Goal: Information Seeking & Learning: Learn about a topic

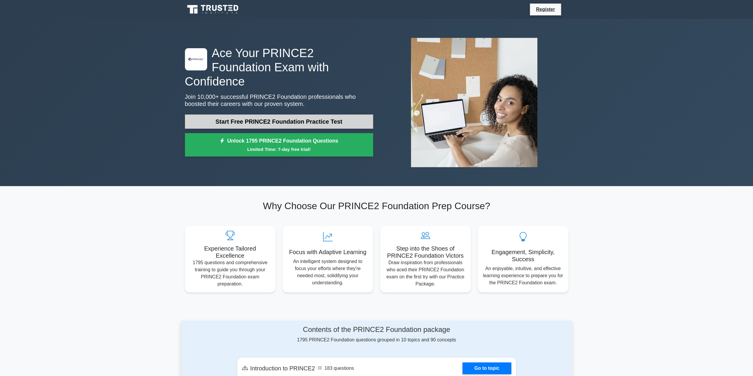
click at [234, 117] on link "Start Free PRINCE2 Foundation Practice Test" at bounding box center [279, 122] width 188 height 14
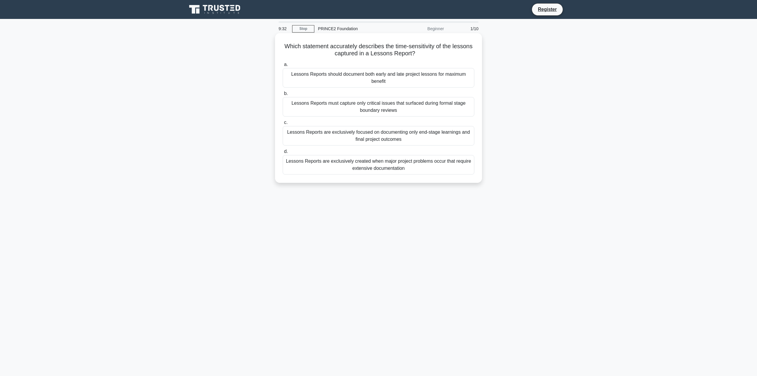
click at [302, 80] on div "Lessons Reports should document both early and late project lessons for maximum…" at bounding box center [379, 78] width 192 height 20
click at [283, 67] on input "a. Lessons Reports should document both early and late project lessons for maxi…" at bounding box center [283, 65] width 0 height 4
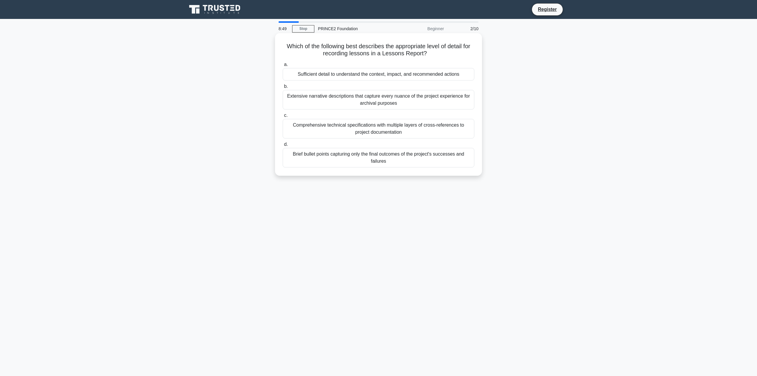
click at [322, 77] on div "Sufficient detail to understand the context, impact, and recommended actions" at bounding box center [379, 74] width 192 height 12
click at [283, 67] on input "a. Sufficient detail to understand the context, impact, and recommended actions" at bounding box center [283, 65] width 0 height 4
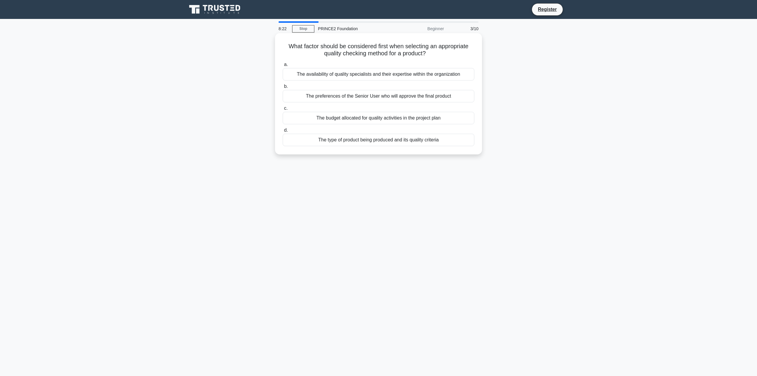
click at [357, 143] on div "The type of product being produced and its quality criteria" at bounding box center [379, 140] width 192 height 12
click at [283, 132] on input "d. The type of product being produced and its quality criteria" at bounding box center [283, 130] width 0 height 4
click at [312, 98] on div "Project Manager who coordinates between stakeholders and technical teams" at bounding box center [379, 96] width 192 height 12
click at [283, 88] on input "b. Project Manager who coordinates between stakeholders and technical teams" at bounding box center [283, 87] width 0 height 4
drag, startPoint x: 330, startPoint y: 76, endPoint x: 332, endPoint y: 68, distance: 8.0
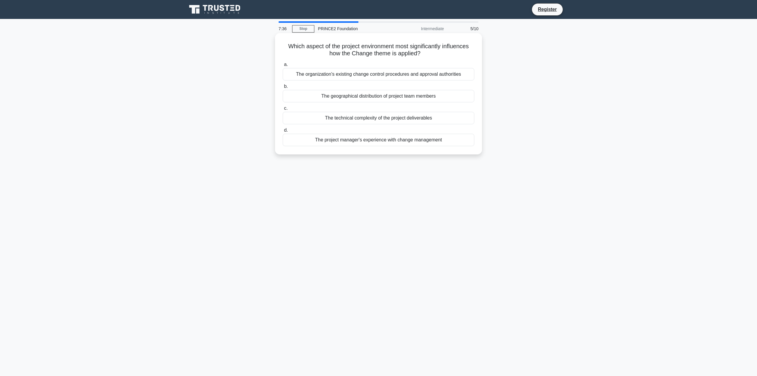
click at [330, 73] on div "The organization's existing change control procedures and approval authorities" at bounding box center [379, 74] width 192 height 12
click at [328, 77] on div "The organization's existing change control procedures and approval authorities" at bounding box center [379, 74] width 192 height 12
click at [283, 67] on input "a. The organization's existing change control procedures and approval authoriti…" at bounding box center [283, 65] width 0 height 4
click at [329, 145] on div "Detailed descriptions of how each product was technically developed and the met…" at bounding box center [379, 144] width 192 height 20
click at [283, 132] on input "d. Detailed descriptions of how each product was technically developed and the …" at bounding box center [283, 130] width 0 height 4
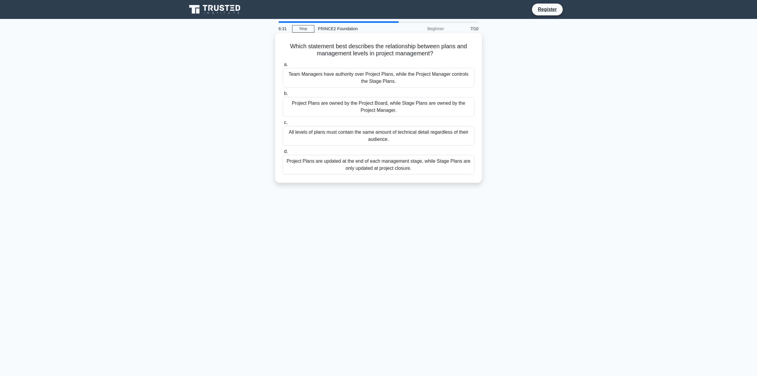
click at [302, 109] on div "Project Plans are owned by the Project Board, while Stage Plans are owned by th…" at bounding box center [379, 107] width 192 height 20
click at [283, 96] on input "b. Project Plans are owned by the Project Board, while Stage Plans are owned by…" at bounding box center [283, 94] width 0 height 4
click at [311, 76] on div "The Project Manager owns the Issue Register, but may delegate its maintenance t…" at bounding box center [379, 78] width 192 height 20
click at [283, 67] on input "a. The Project Manager owns the Issue Register, but may delegate its maintenanc…" at bounding box center [283, 65] width 0 height 4
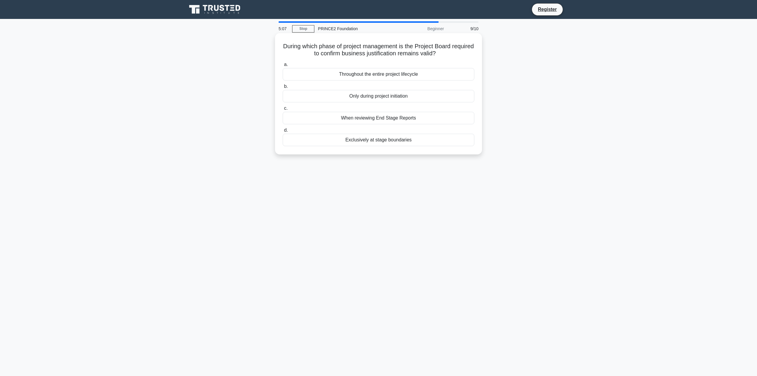
click at [316, 75] on div "Throughout the entire project lifecycle" at bounding box center [379, 74] width 192 height 12
click at [283, 67] on input "a. Throughout the entire project lifecycle" at bounding box center [283, 65] width 0 height 4
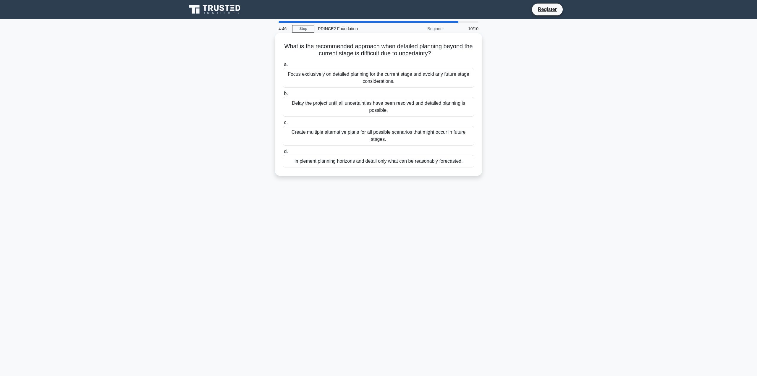
click at [292, 75] on div "Focus exclusively on detailed planning for the current stage and avoid any futu…" at bounding box center [379, 78] width 192 height 20
click at [283, 67] on input "a. Focus exclusively on detailed planning for the current stage and avoid any f…" at bounding box center [283, 65] width 0 height 4
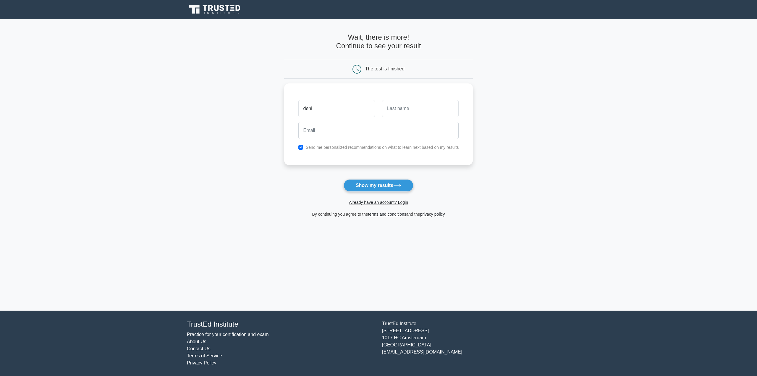
type input "deni"
type input "kkopeleto@gmail.com"
click at [344, 179] on button "Show my results" at bounding box center [379, 185] width 70 height 12
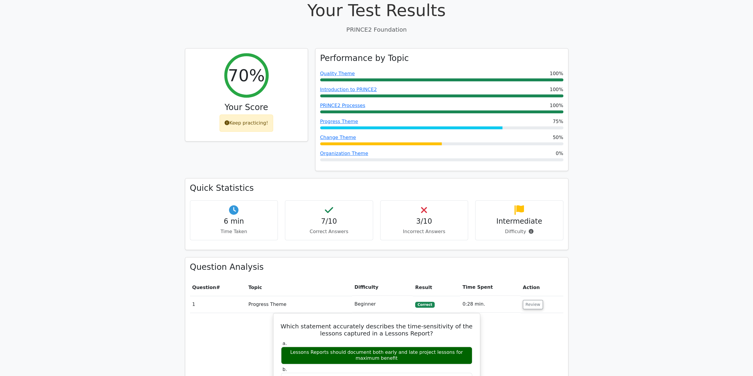
scroll to position [207, 0]
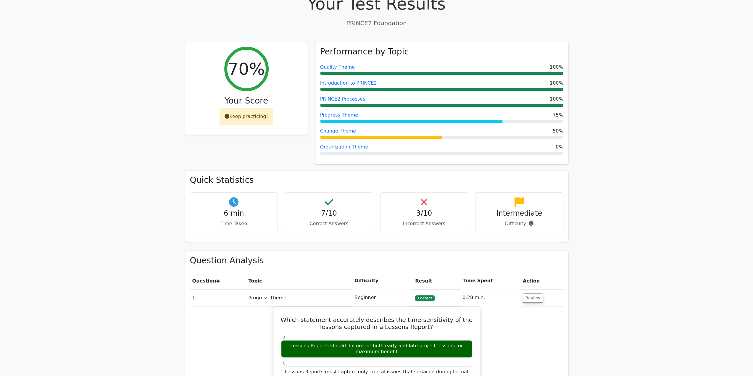
click at [434, 192] on div "3/10 Incorrect Answers" at bounding box center [424, 212] width 88 height 40
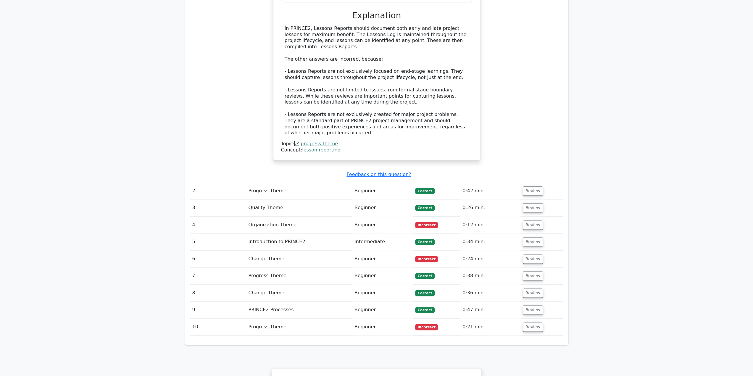
scroll to position [651, 0]
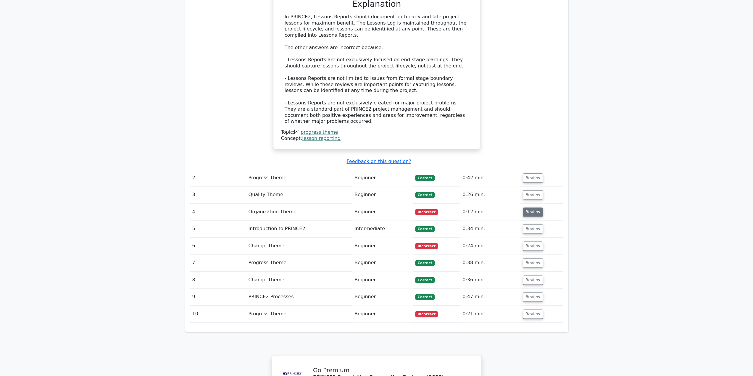
click at [523, 207] on button "Review" at bounding box center [533, 211] width 20 height 9
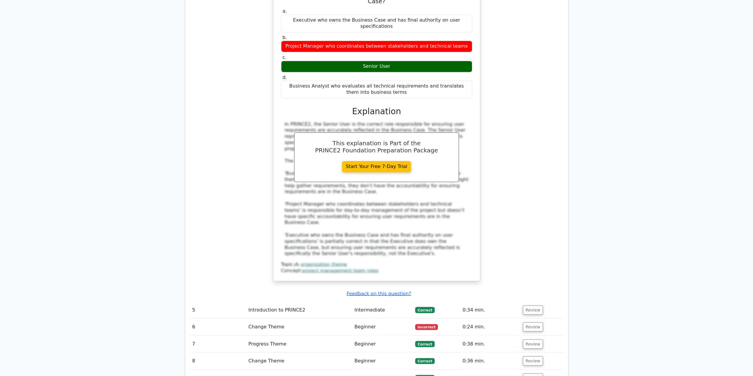
scroll to position [947, 0]
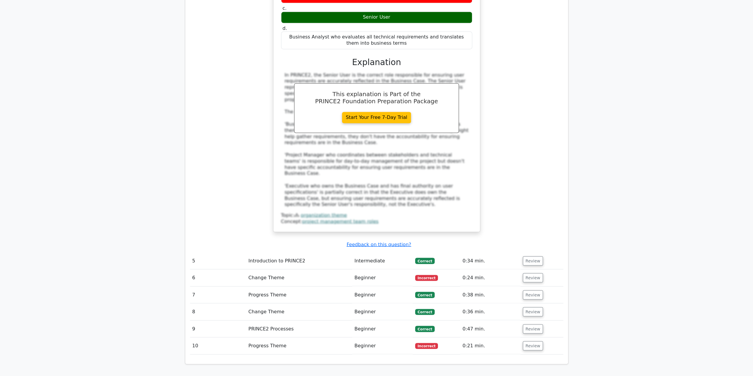
click at [524, 269] on td "Review" at bounding box center [541, 277] width 43 height 17
click at [524, 273] on button "Review" at bounding box center [533, 277] width 20 height 9
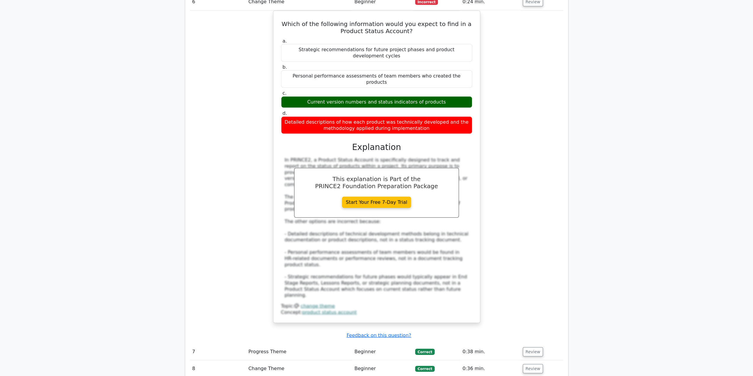
scroll to position [1272, 0]
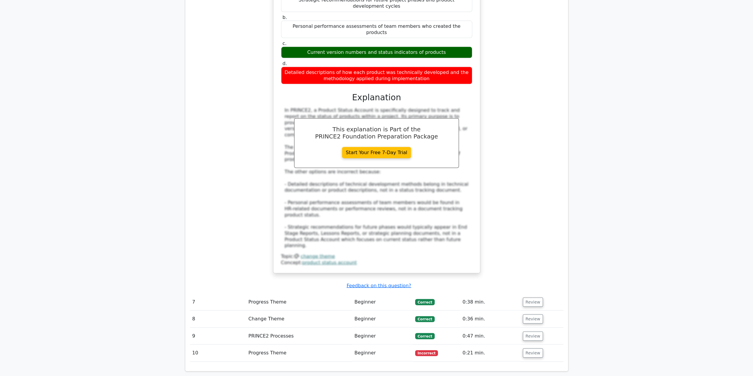
click at [521, 345] on td "Review" at bounding box center [541, 353] width 43 height 17
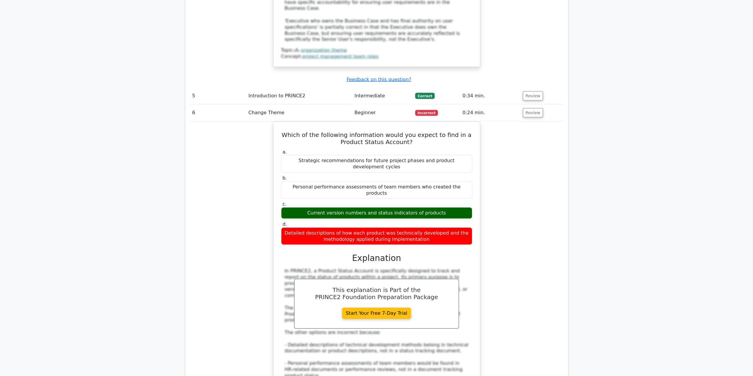
scroll to position [1302, 0]
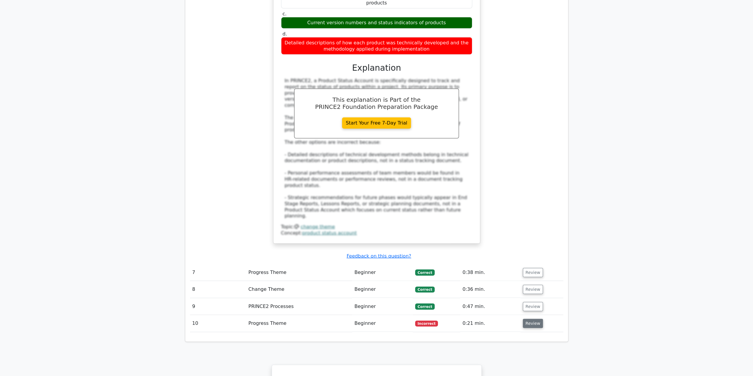
click at [527, 319] on button "Review" at bounding box center [533, 323] width 20 height 9
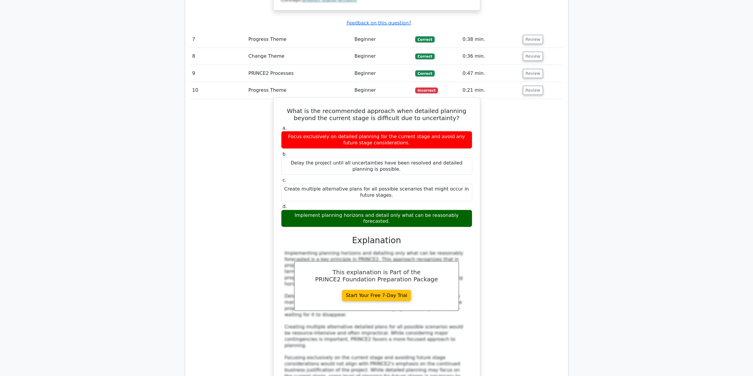
scroll to position [1539, 0]
